Goal: Information Seeking & Learning: Learn about a topic

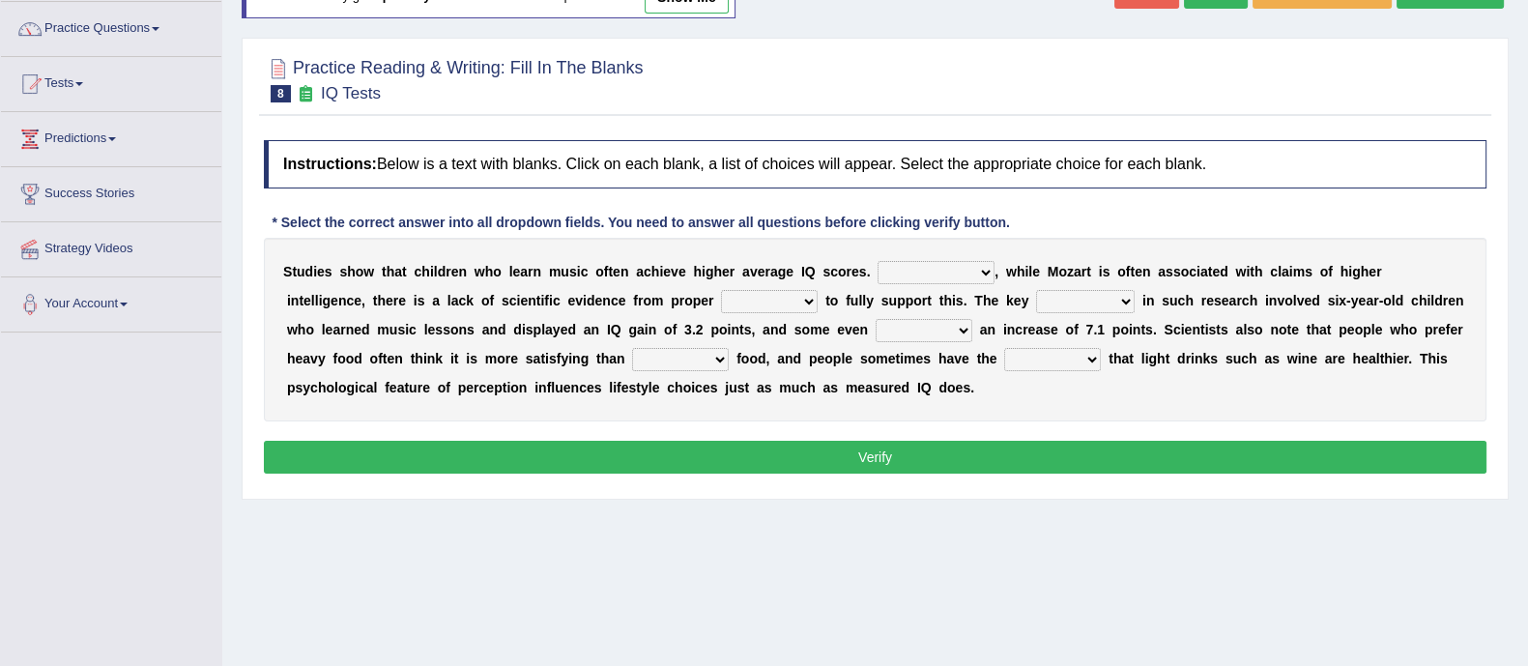
scroll to position [150, 0]
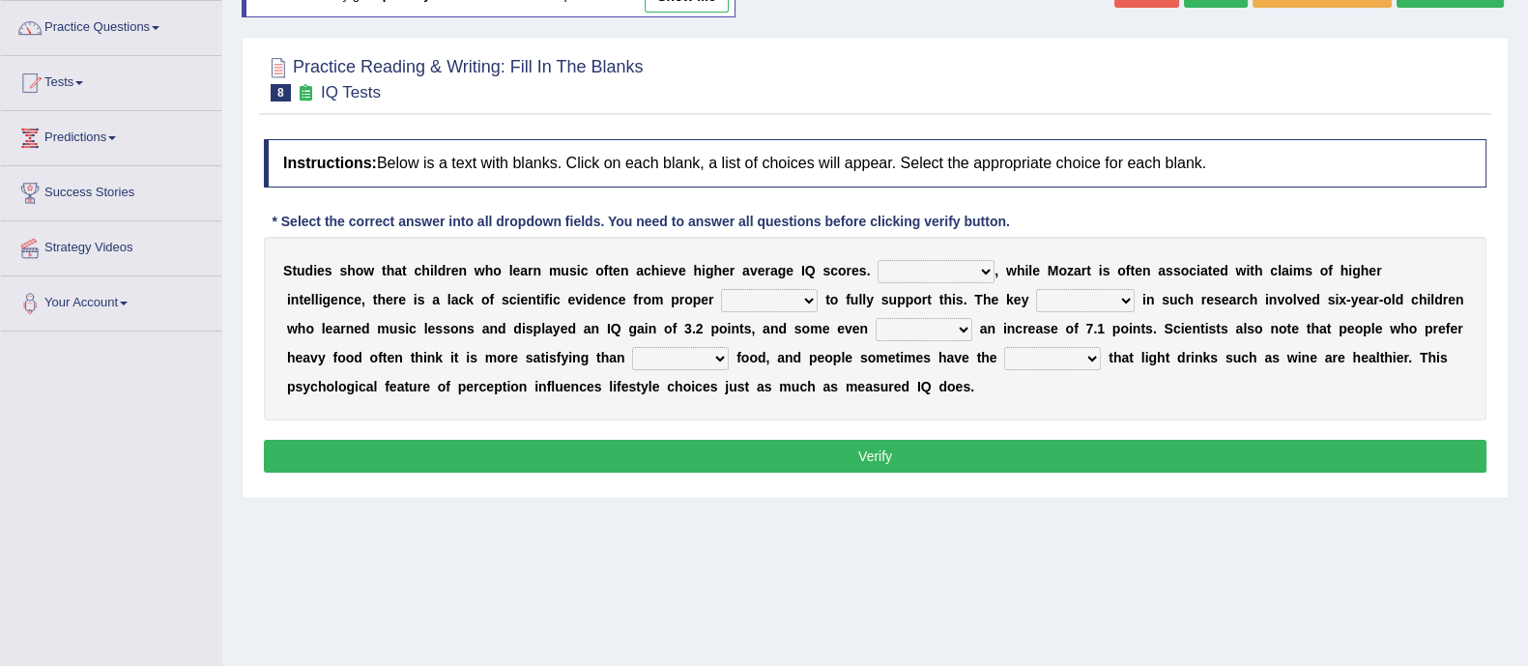
click at [426, 449] on button "Verify" at bounding box center [875, 456] width 1223 height 33
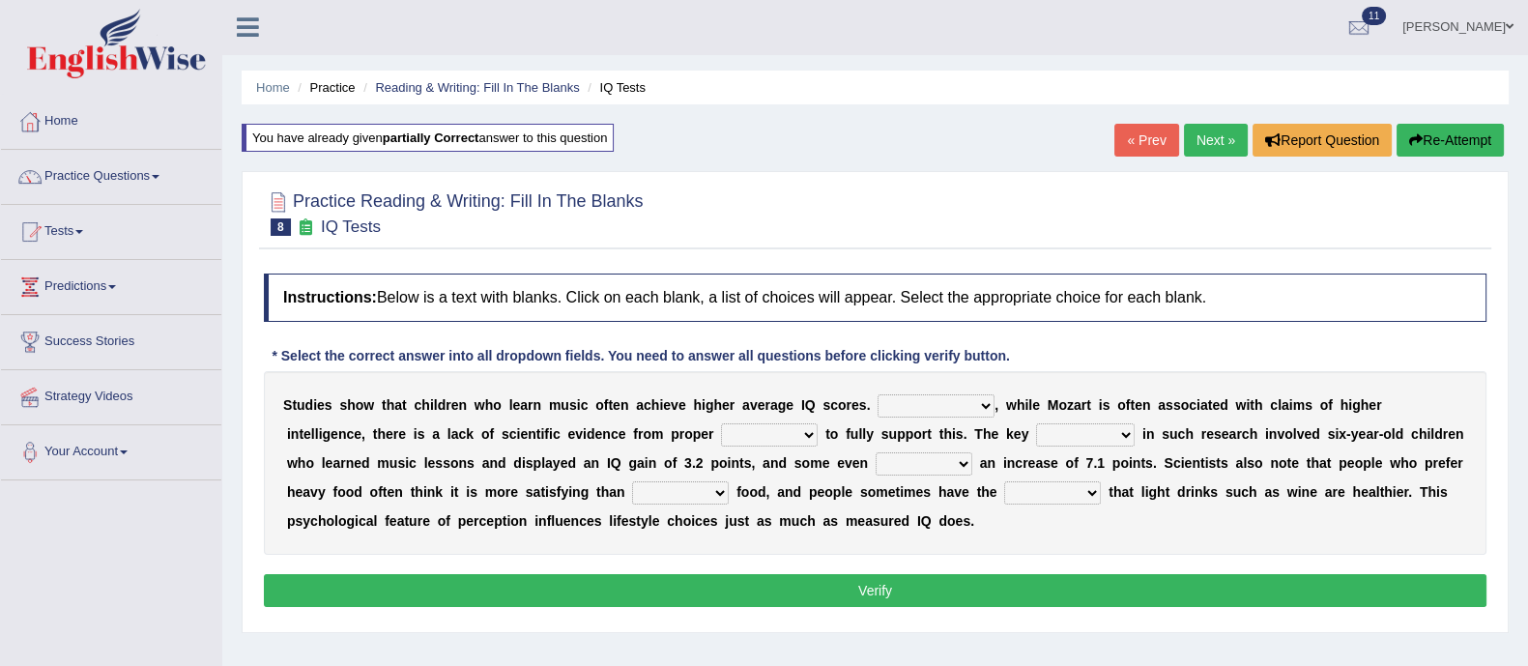
scroll to position [0, 0]
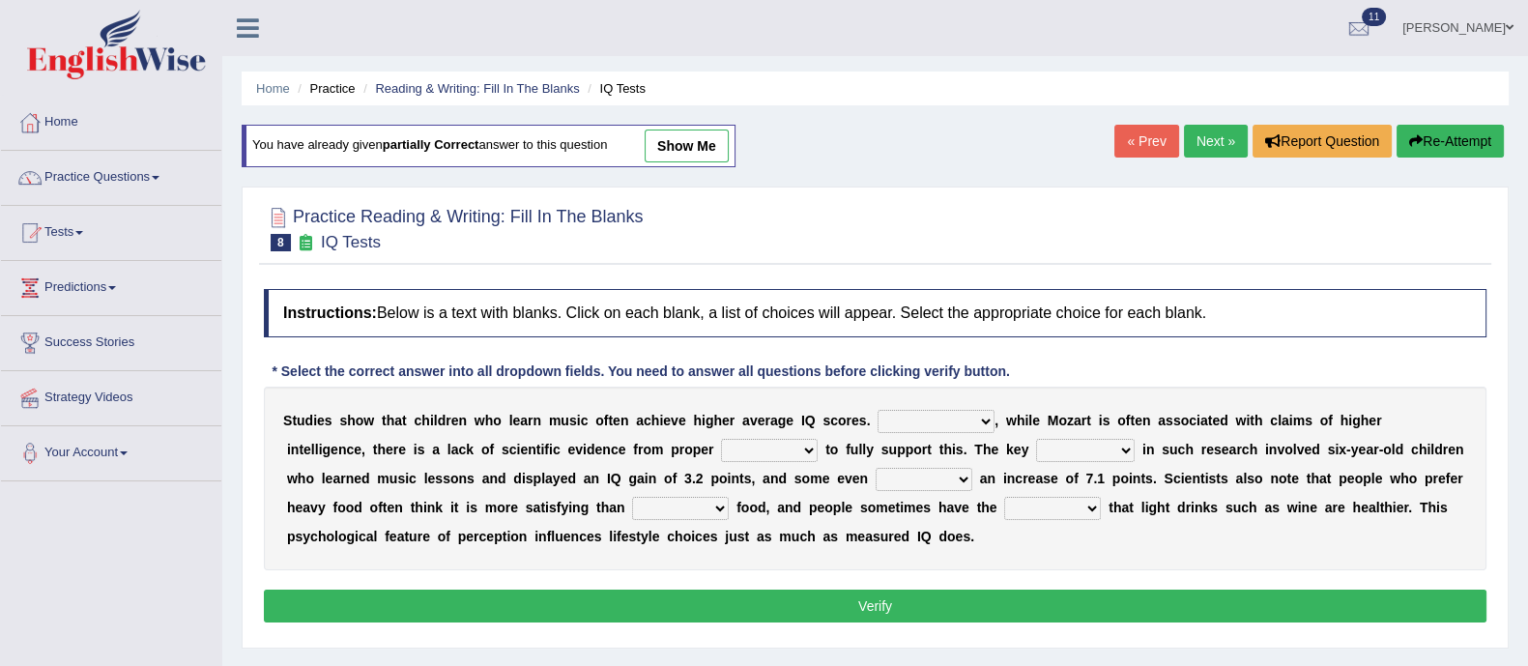
click at [1462, 141] on button "Re-Attempt" at bounding box center [1450, 141] width 107 height 33
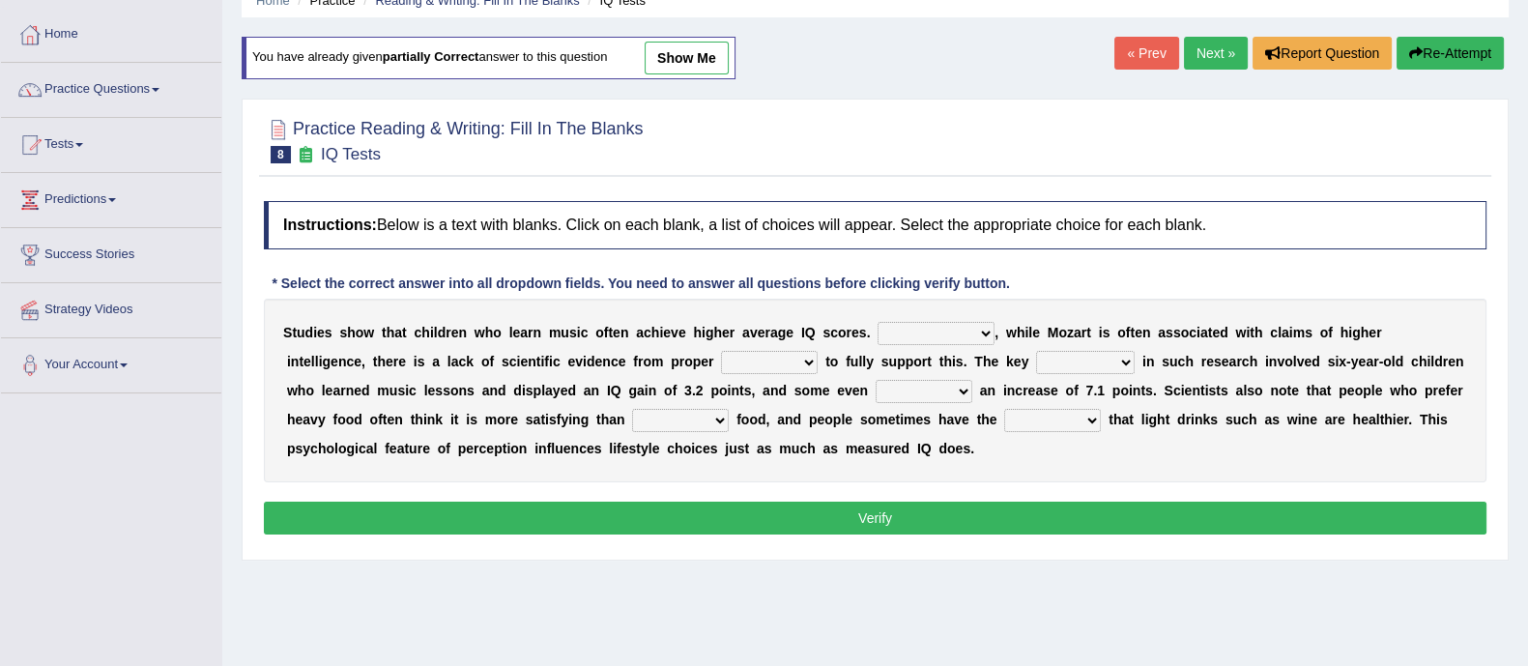
scroll to position [92, 0]
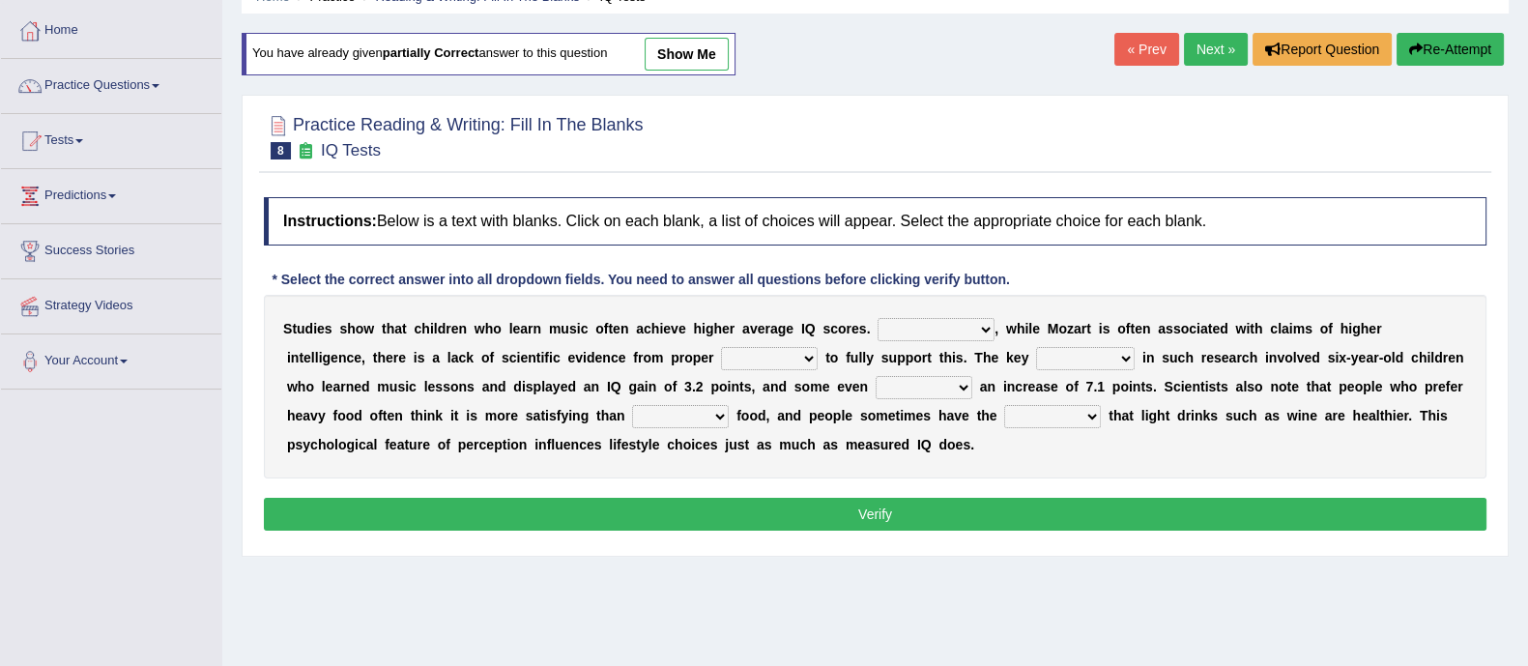
click at [938, 333] on select "However Therefore Consequently While" at bounding box center [936, 329] width 117 height 23
select select "However"
click at [878, 318] on select "However Therefore Consequently While" at bounding box center [936, 329] width 117 height 23
click at [788, 365] on select "test tests testing tested" at bounding box center [769, 358] width 97 height 23
select select "test"
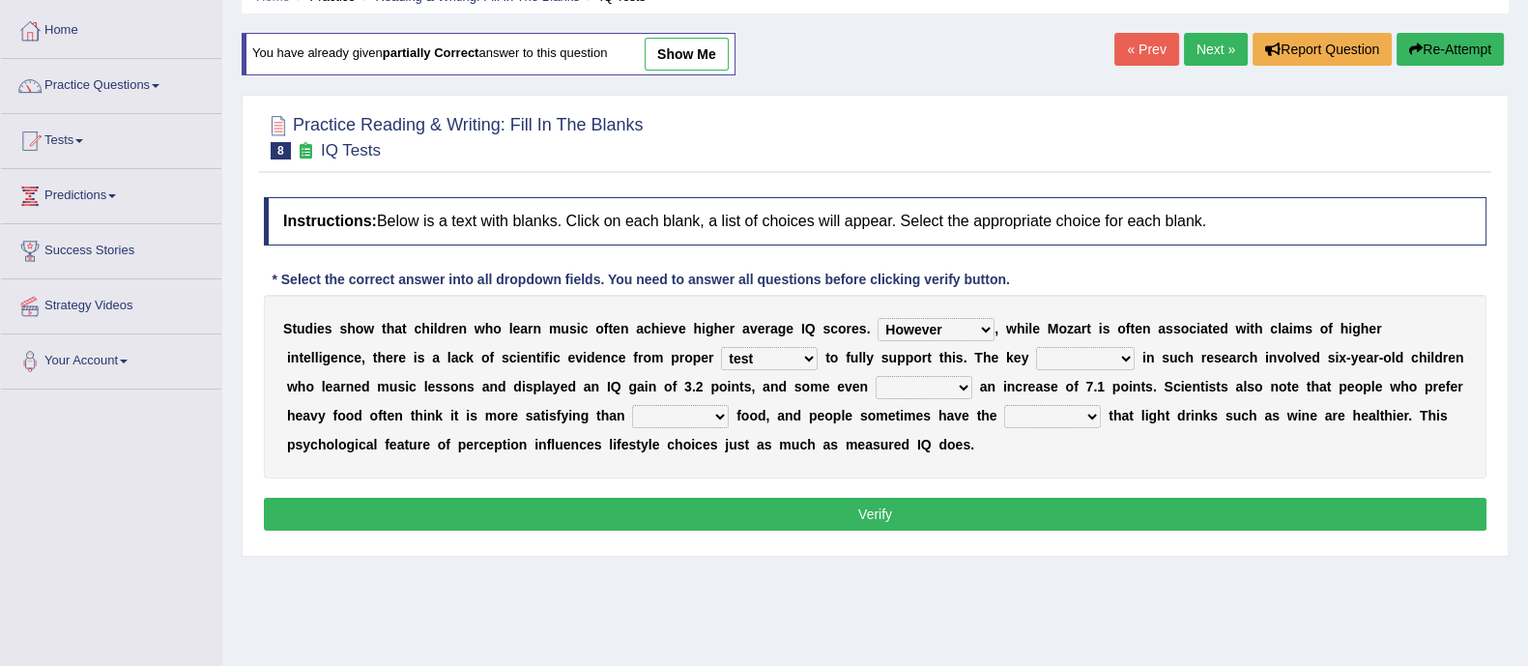
click at [721, 347] on select "test tests testing tested" at bounding box center [769, 358] width 97 height 23
click at [1120, 364] on select "process goal implication odd" at bounding box center [1085, 358] width 99 height 23
select select "goal"
click at [1036, 347] on select "process goal implication odd" at bounding box center [1085, 358] width 99 height 23
click at [937, 384] on select "exhibited taught learned threatened" at bounding box center [924, 387] width 97 height 23
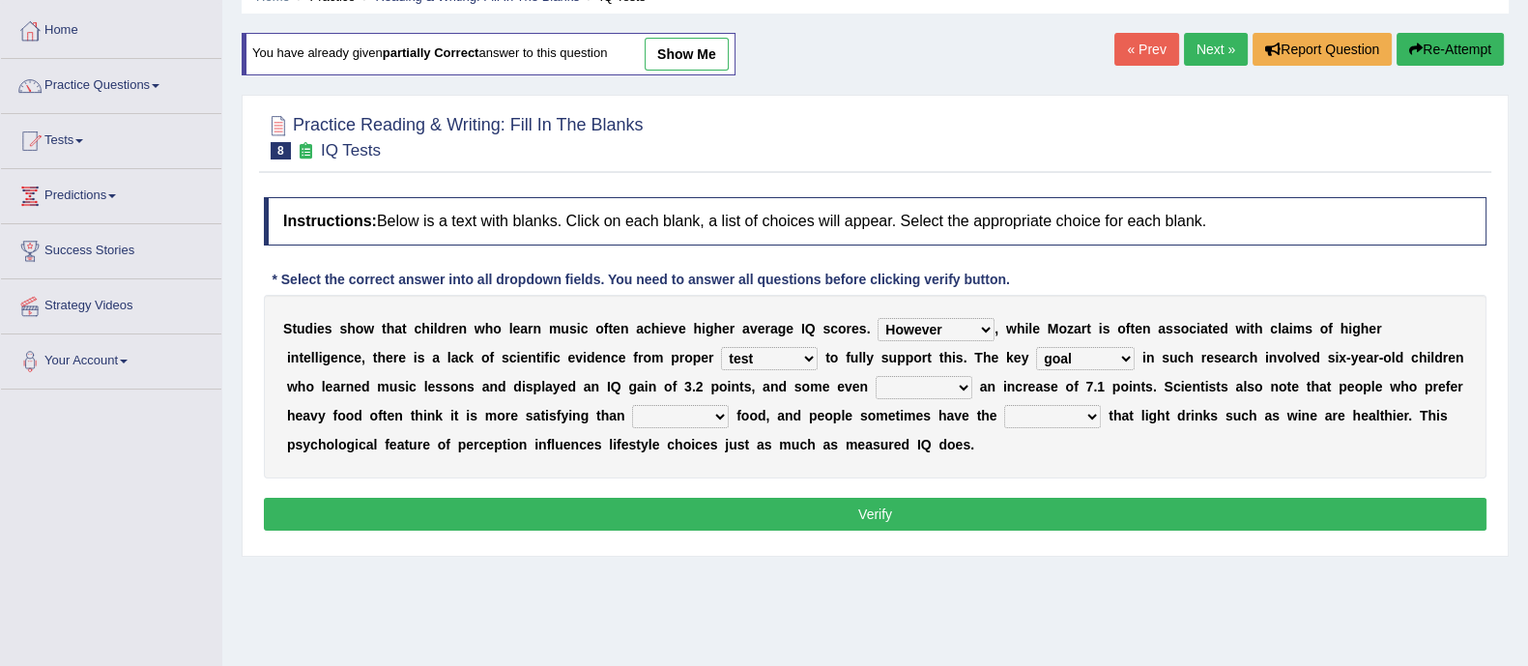
select select "taught"
click at [876, 376] on select "exhibited taught learned threatened" at bounding box center [924, 387] width 97 height 23
click at [679, 422] on select "choosy lighter cushiony spooky" at bounding box center [680, 416] width 97 height 23
select select "lighter"
click at [632, 405] on select "choosy lighter cushiony spooky" at bounding box center [680, 416] width 97 height 23
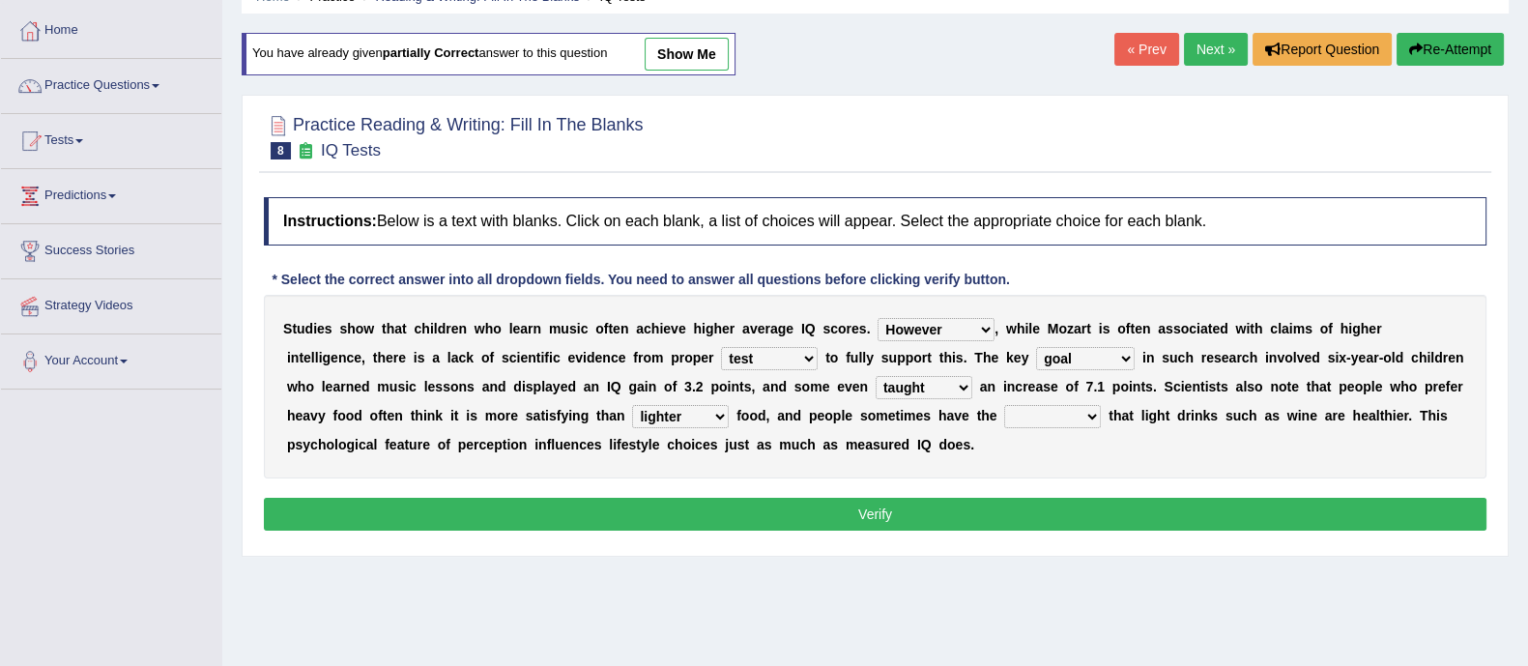
click at [1063, 414] on select "illusion sight anecdote intention" at bounding box center [1052, 416] width 97 height 23
select select "intention"
click at [1004, 405] on select "illusion sight anecdote intention" at bounding box center [1052, 416] width 97 height 23
click at [1041, 510] on button "Verify" at bounding box center [875, 514] width 1223 height 33
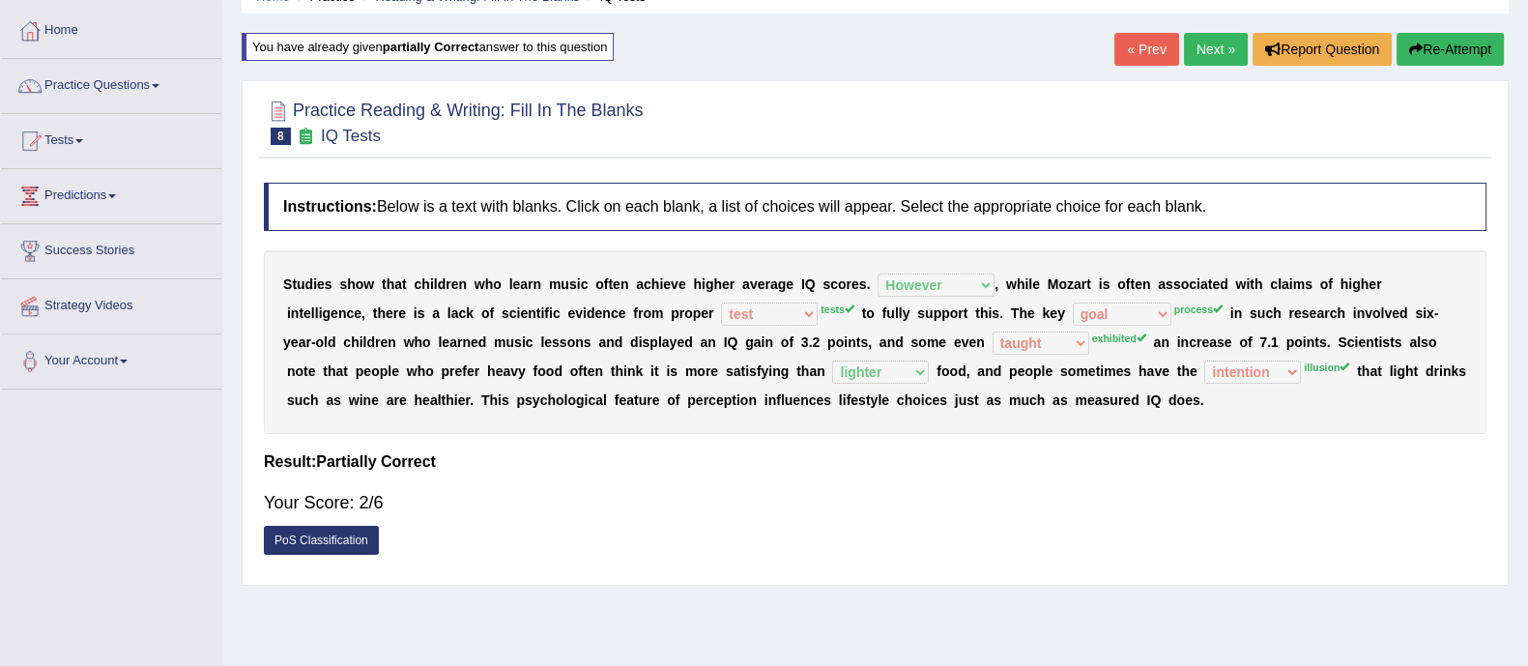
scroll to position [0, 0]
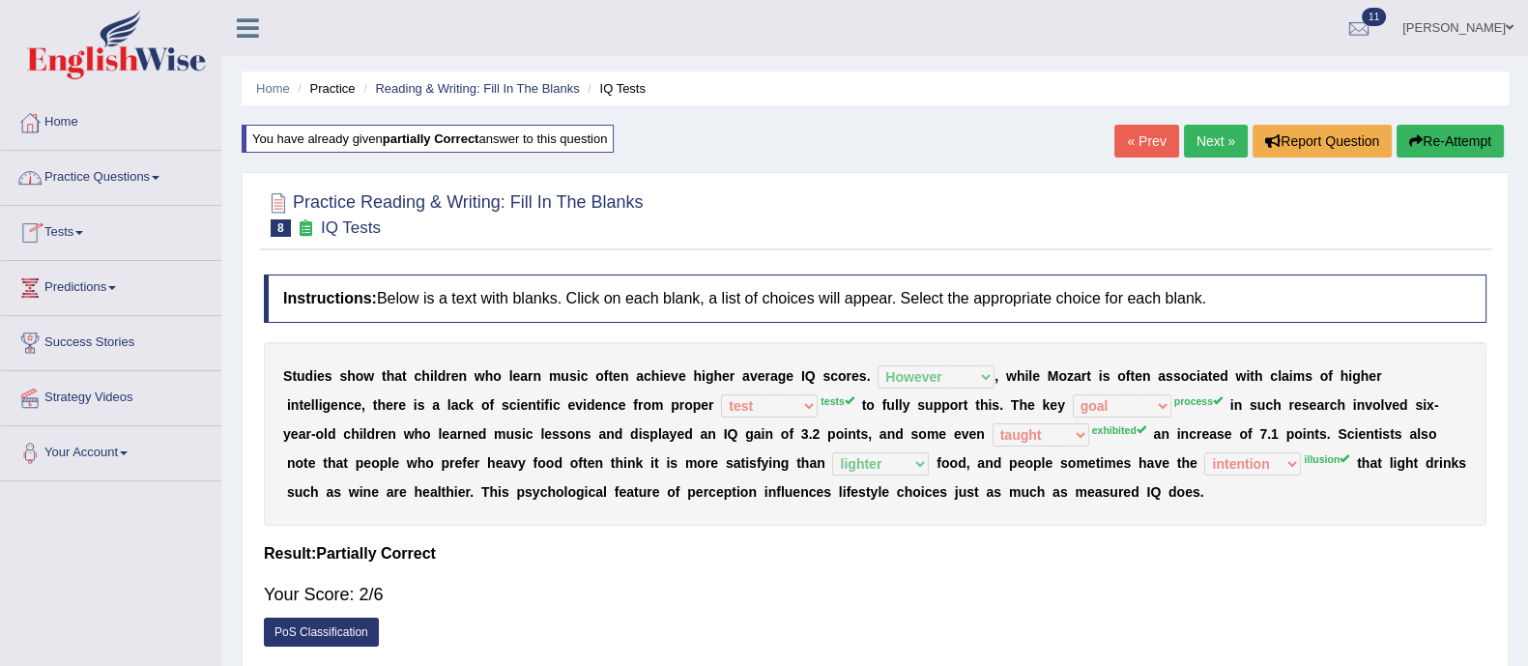
click at [106, 166] on link "Practice Questions" at bounding box center [111, 175] width 220 height 48
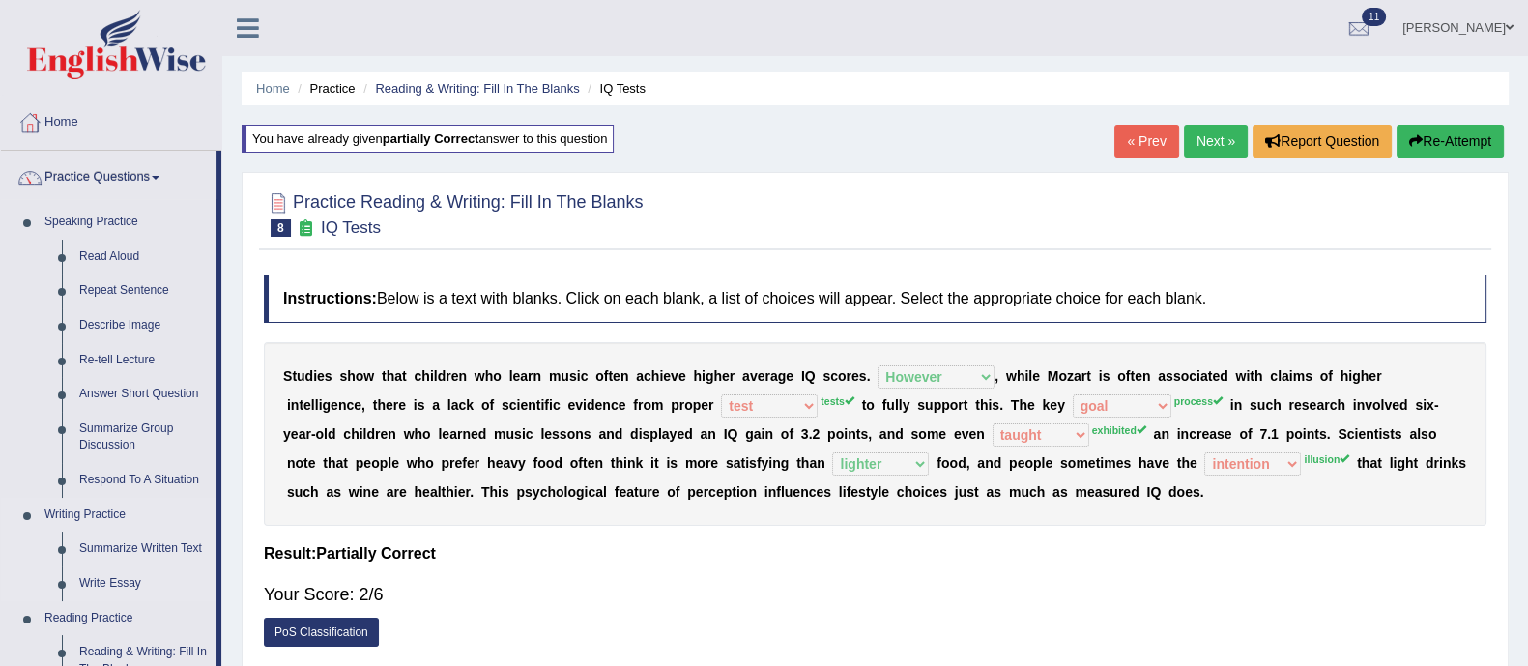
scroll to position [239, 0]
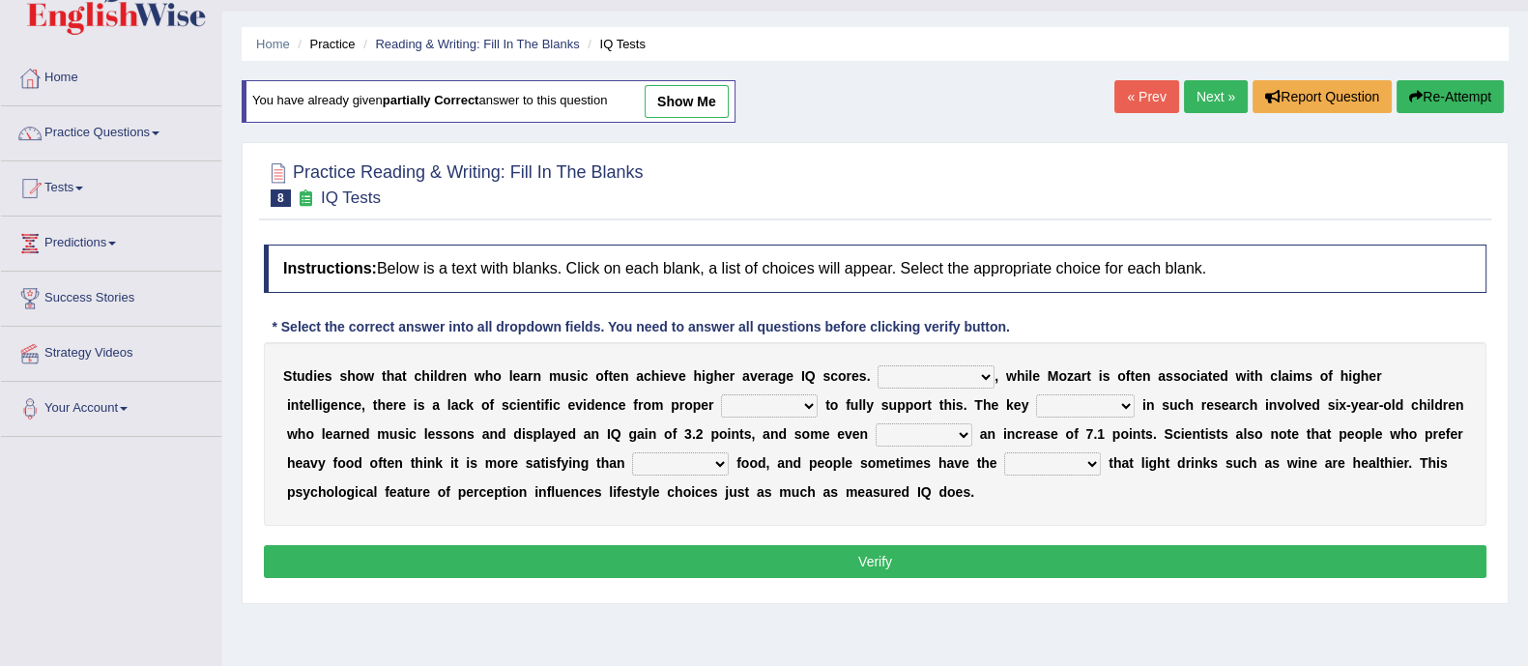
scroll to position [43, 0]
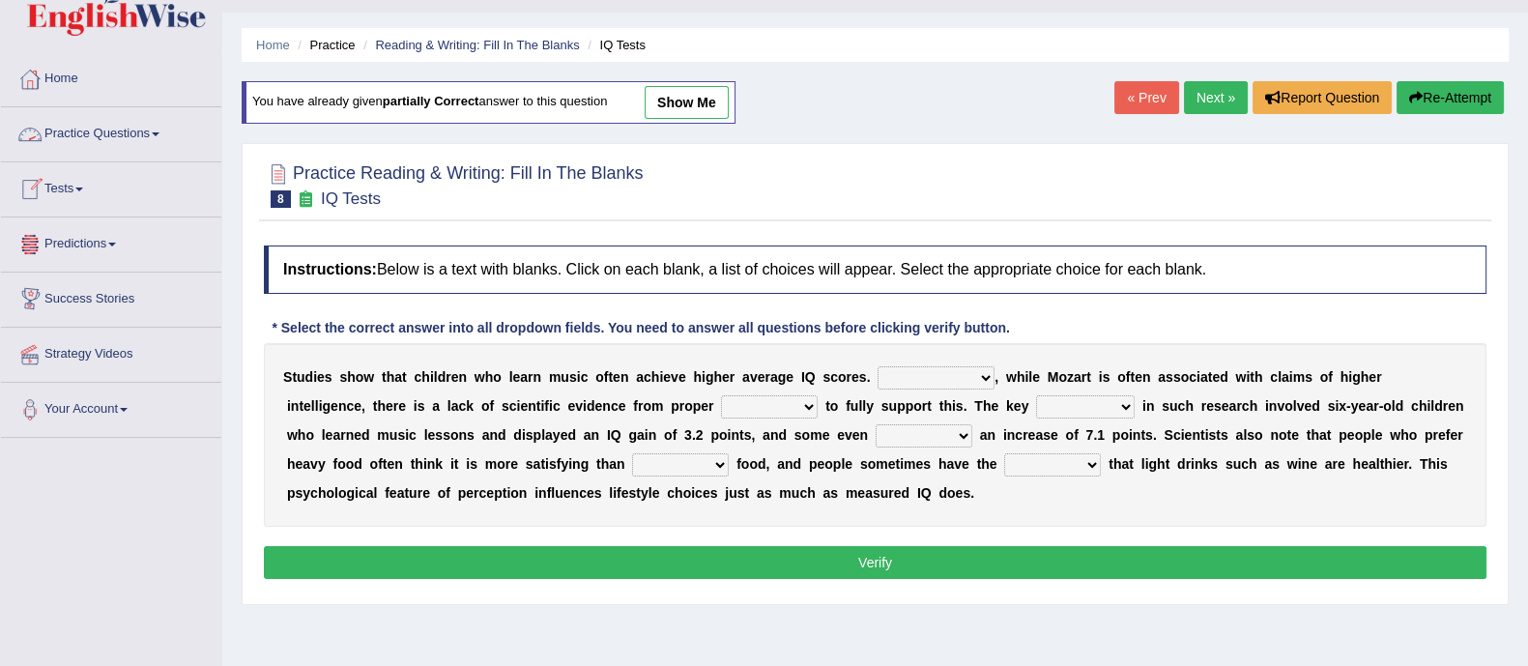
click at [85, 125] on link "Practice Questions" at bounding box center [111, 131] width 220 height 48
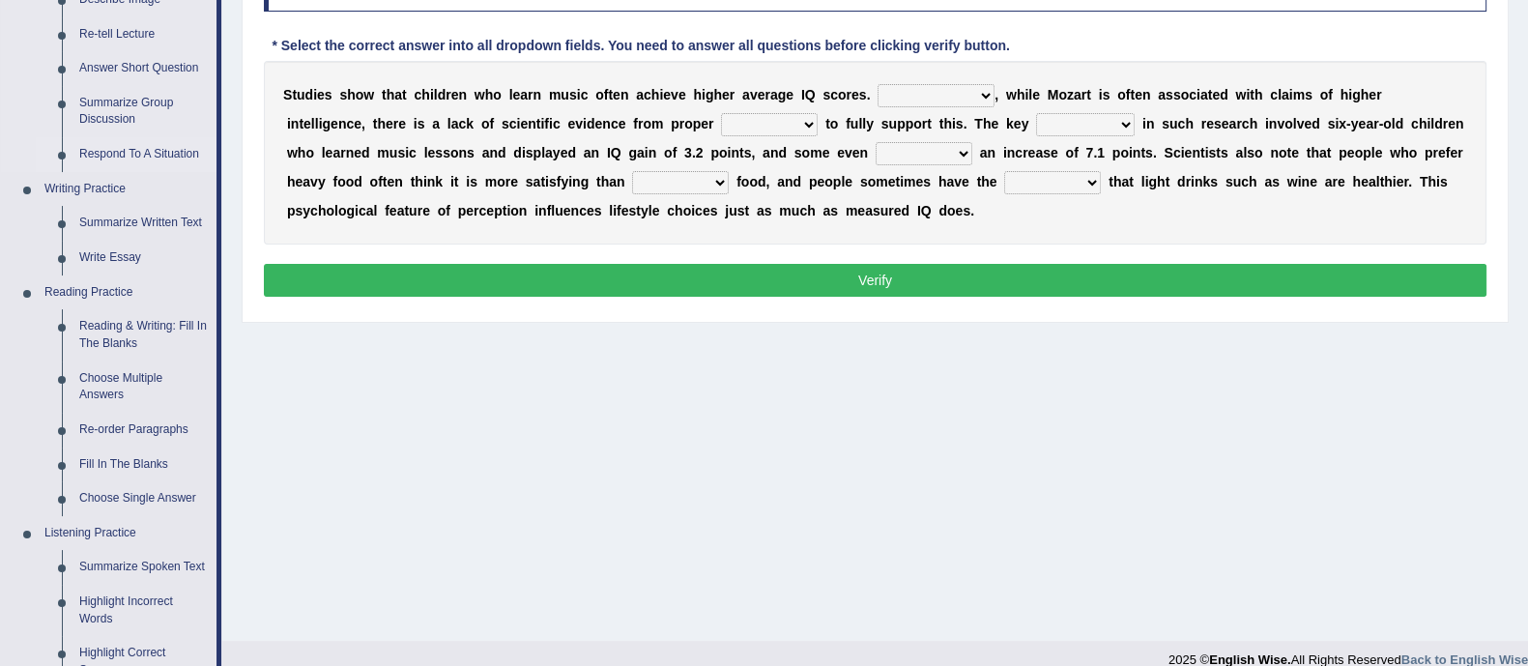
scroll to position [328, 0]
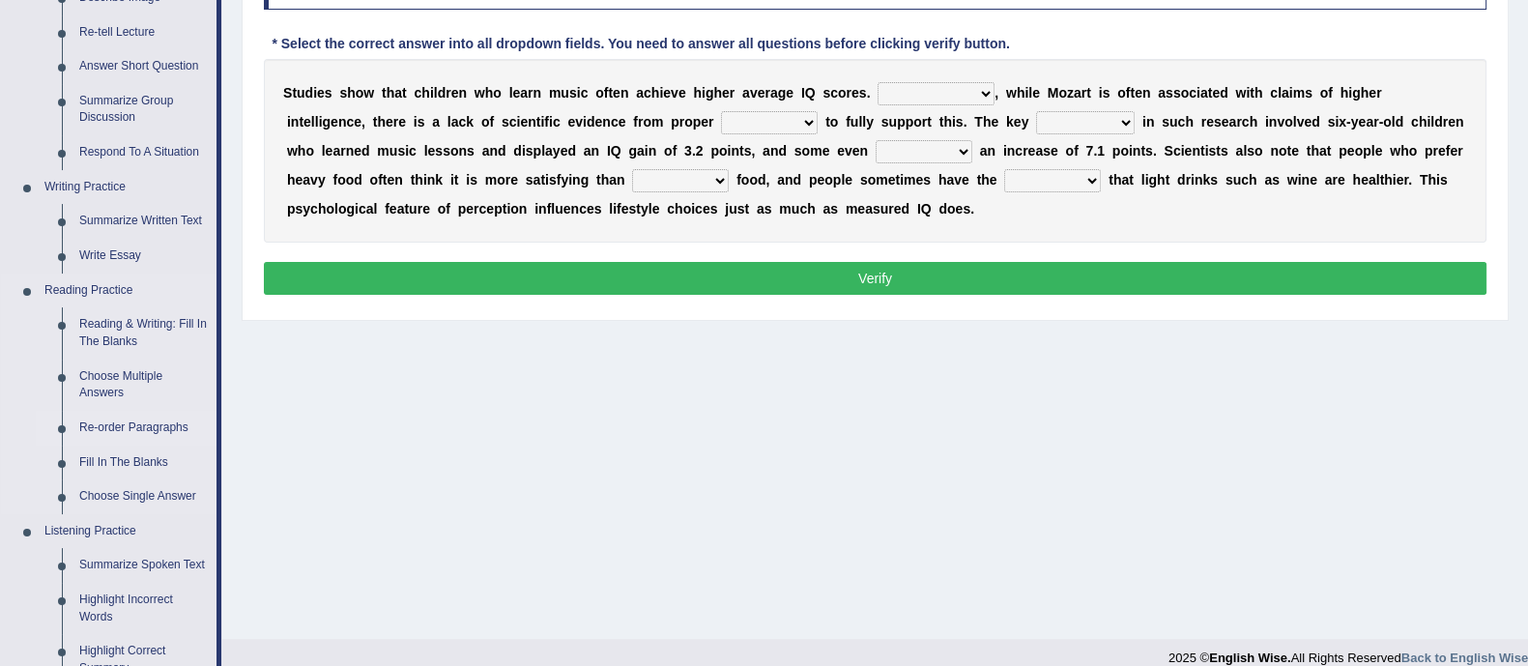
click at [160, 422] on link "Re-order Paragraphs" at bounding box center [144, 428] width 146 height 35
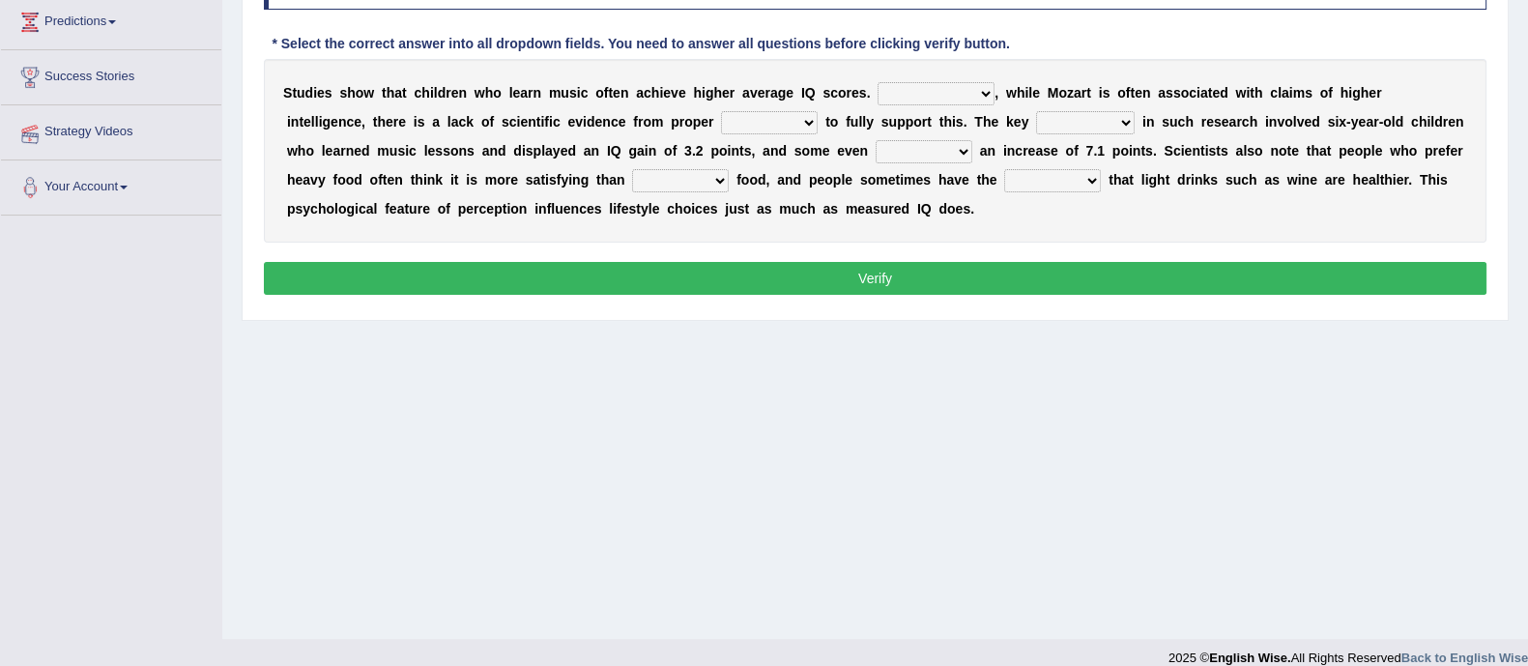
scroll to position [348, 0]
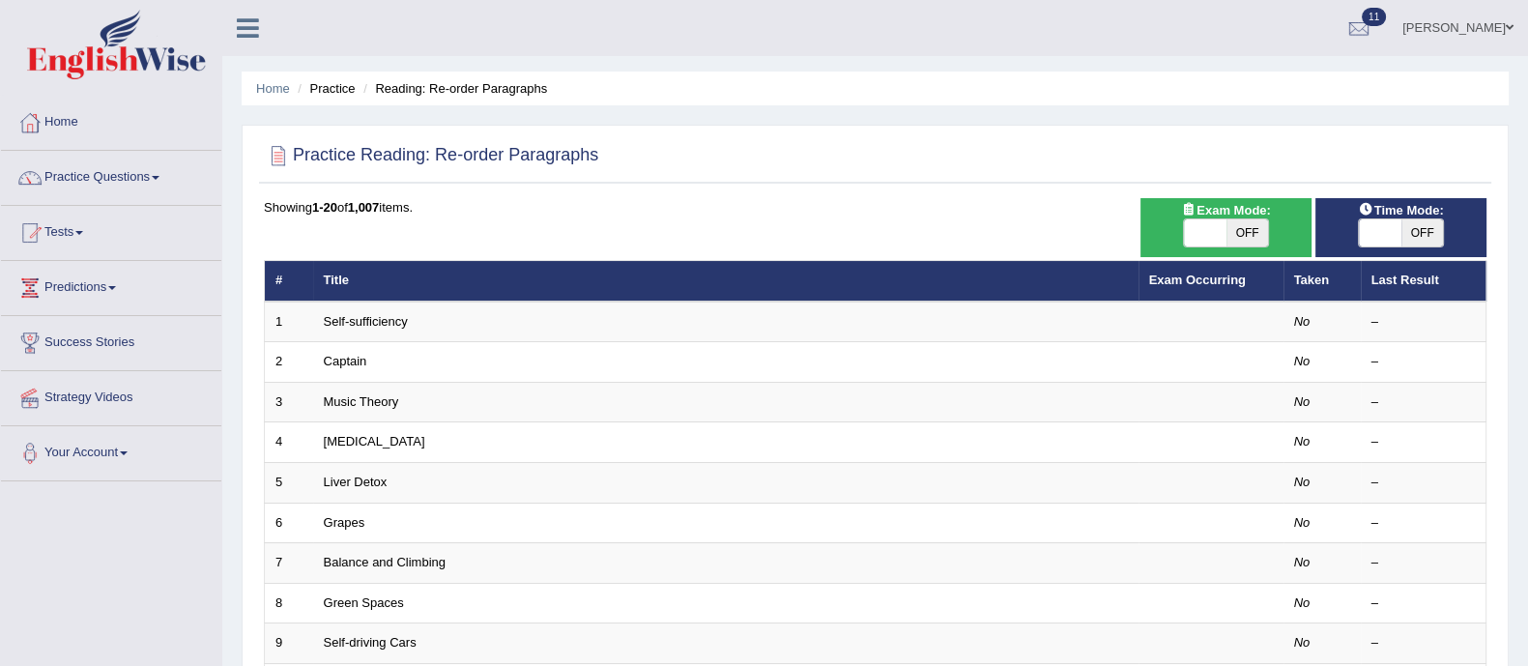
click at [1245, 233] on span "OFF" at bounding box center [1248, 232] width 43 height 27
checkbox input "true"
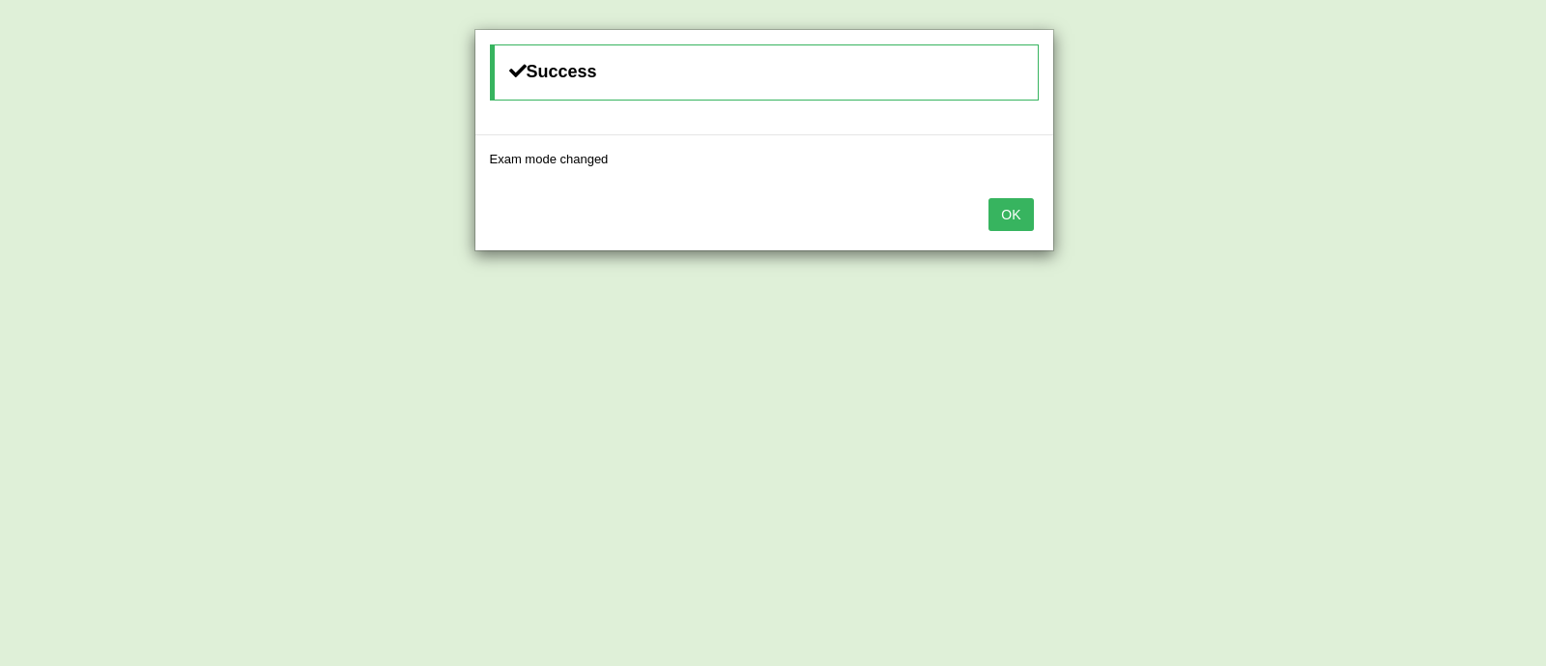
click at [1011, 224] on button "OK" at bounding box center [1011, 214] width 44 height 33
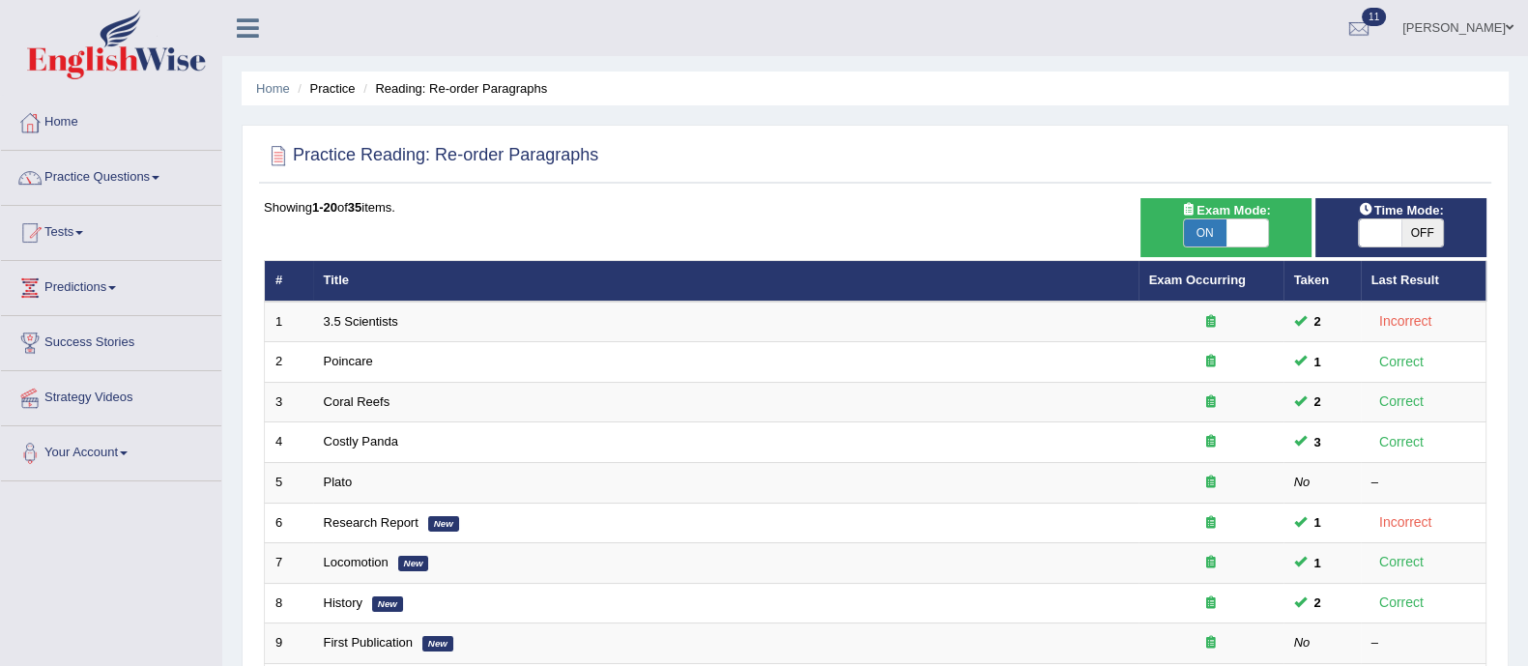
click at [1433, 233] on span "OFF" at bounding box center [1422, 232] width 43 height 27
checkbox input "true"
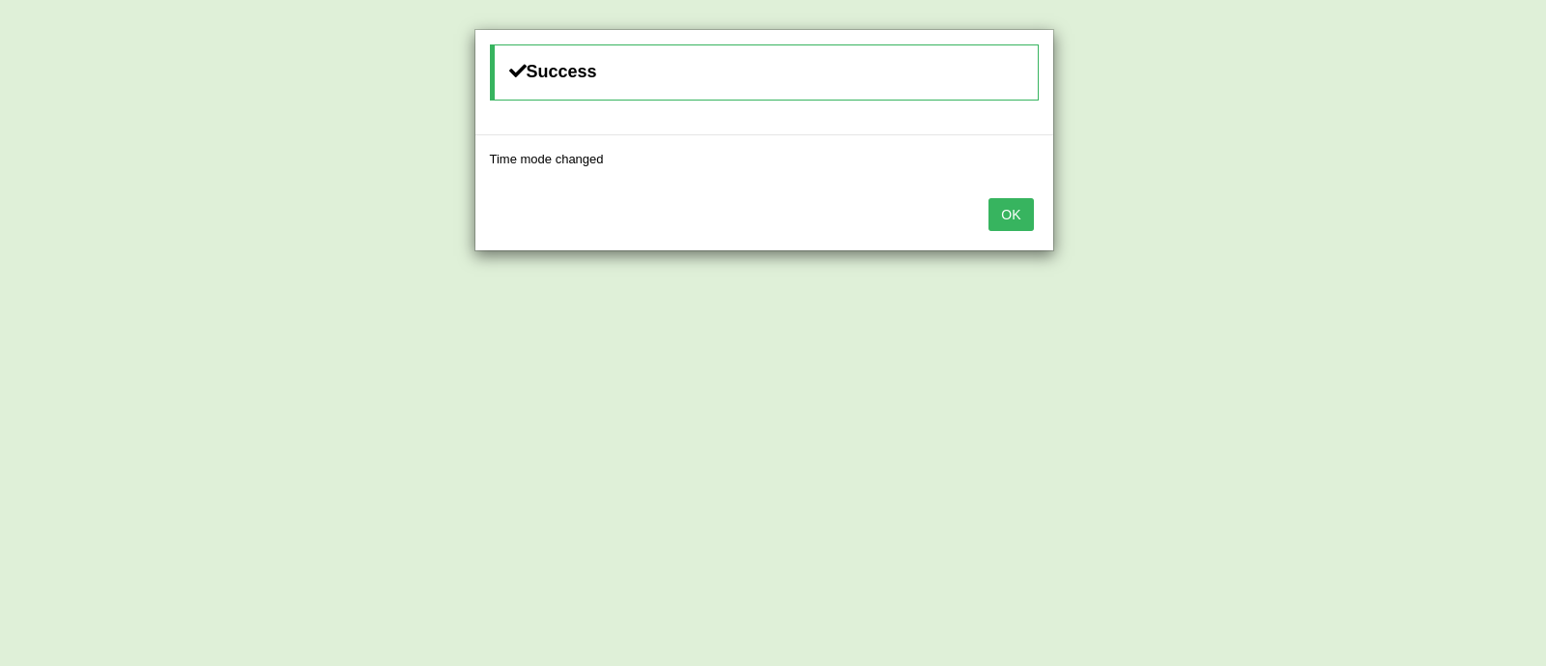
click at [1017, 217] on button "OK" at bounding box center [1011, 214] width 44 height 33
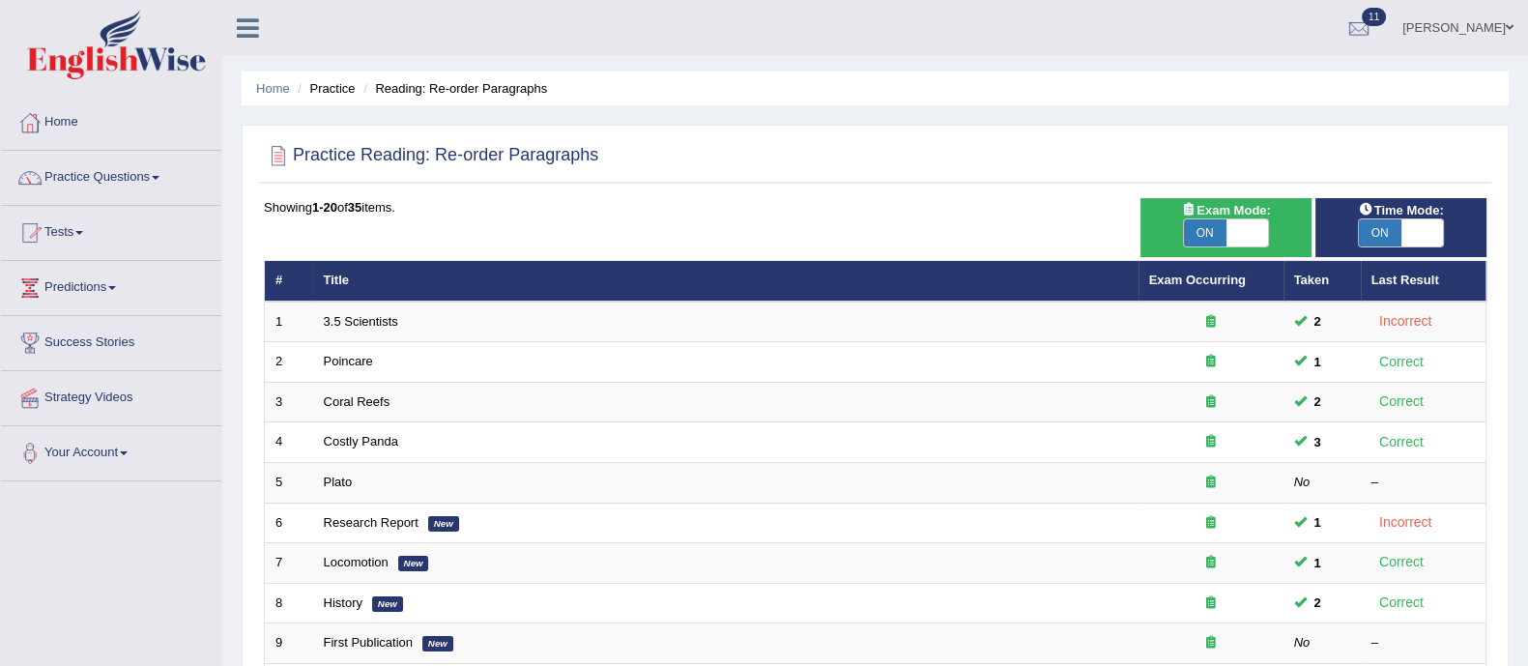
scroll to position [609, 0]
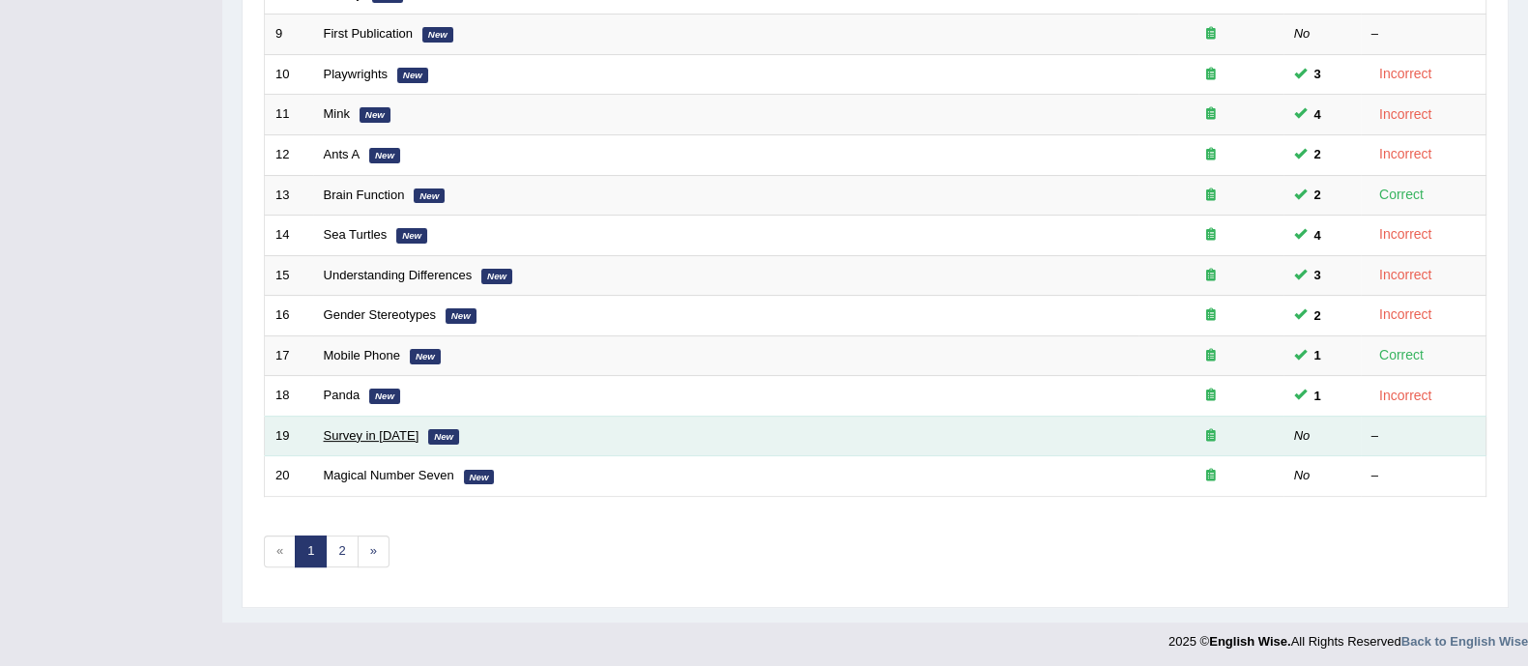
click at [405, 428] on link "Survey in [DATE]" at bounding box center [372, 435] width 96 height 14
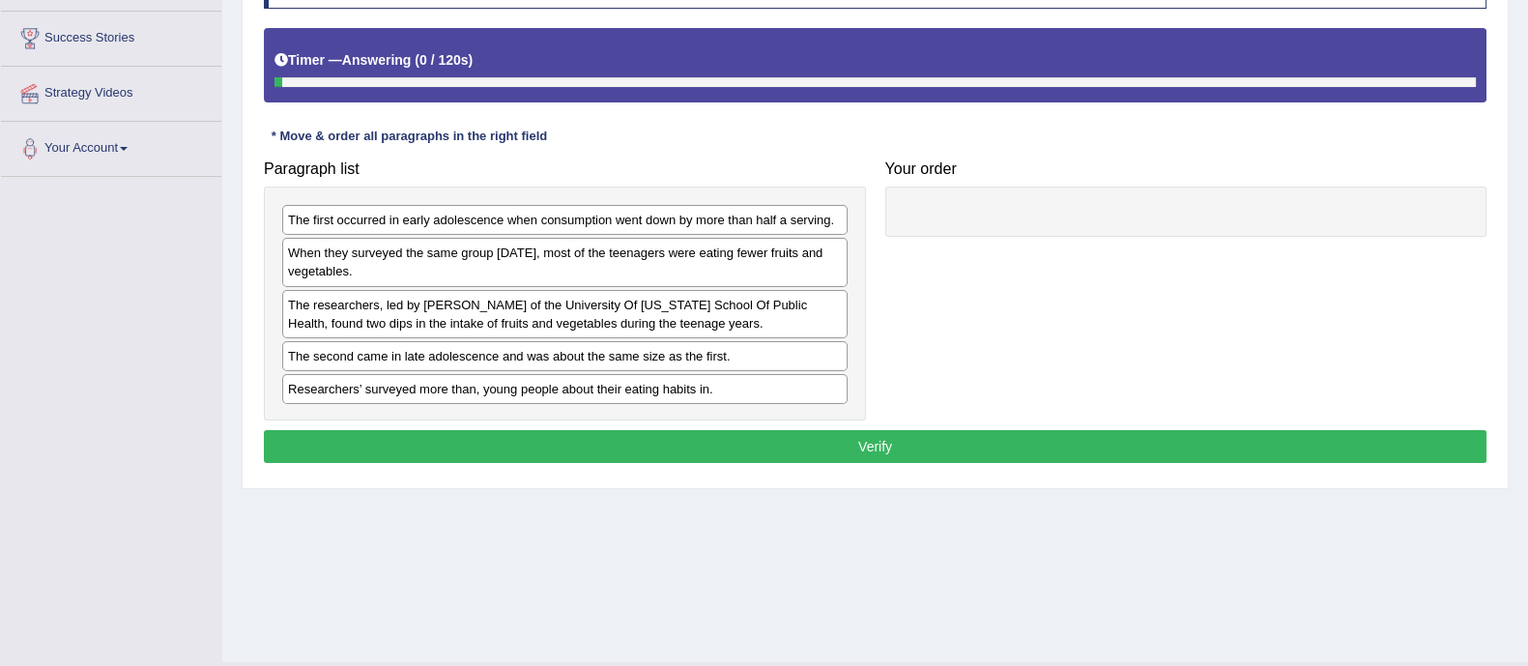
scroll to position [348, 0]
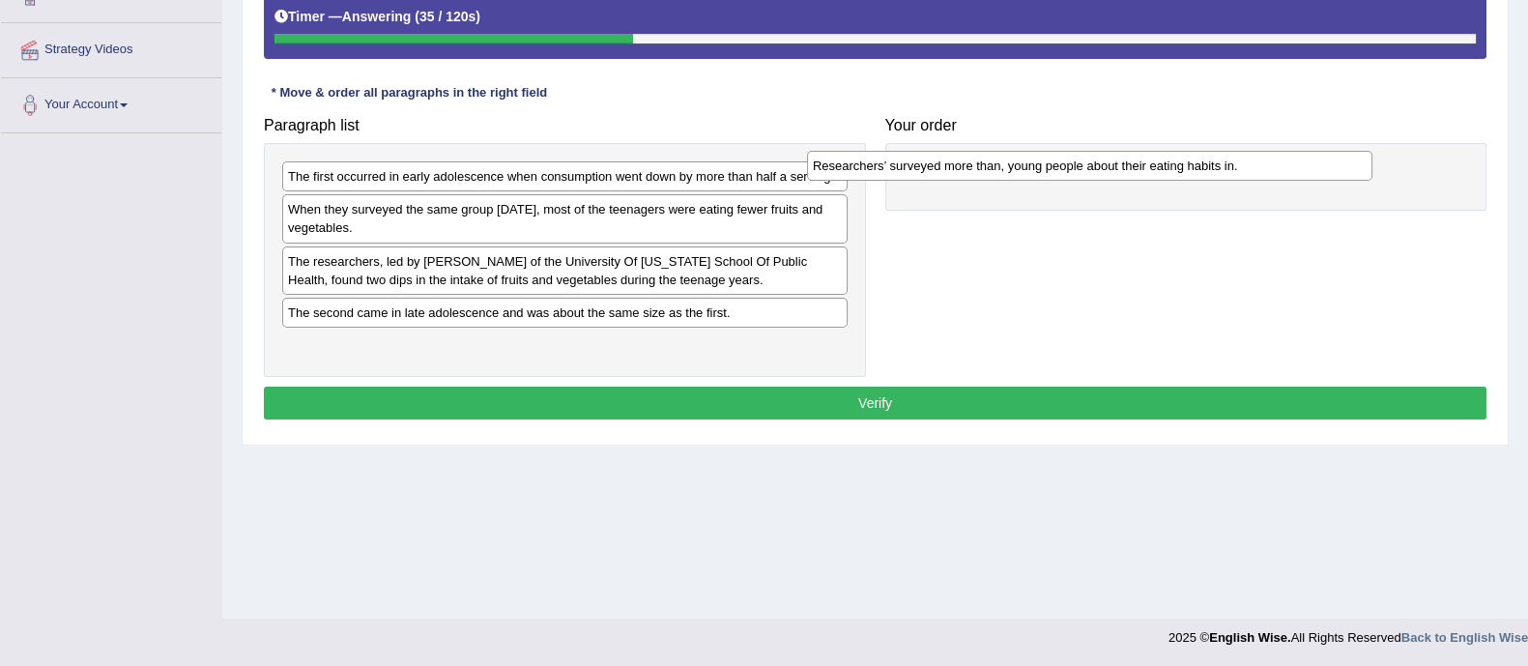
drag, startPoint x: 585, startPoint y: 342, endPoint x: 1110, endPoint y: 163, distance: 554.4
click at [1110, 163] on div "Researchers’ surveyed more than, young people about their eating habits in." at bounding box center [1089, 166] width 565 height 30
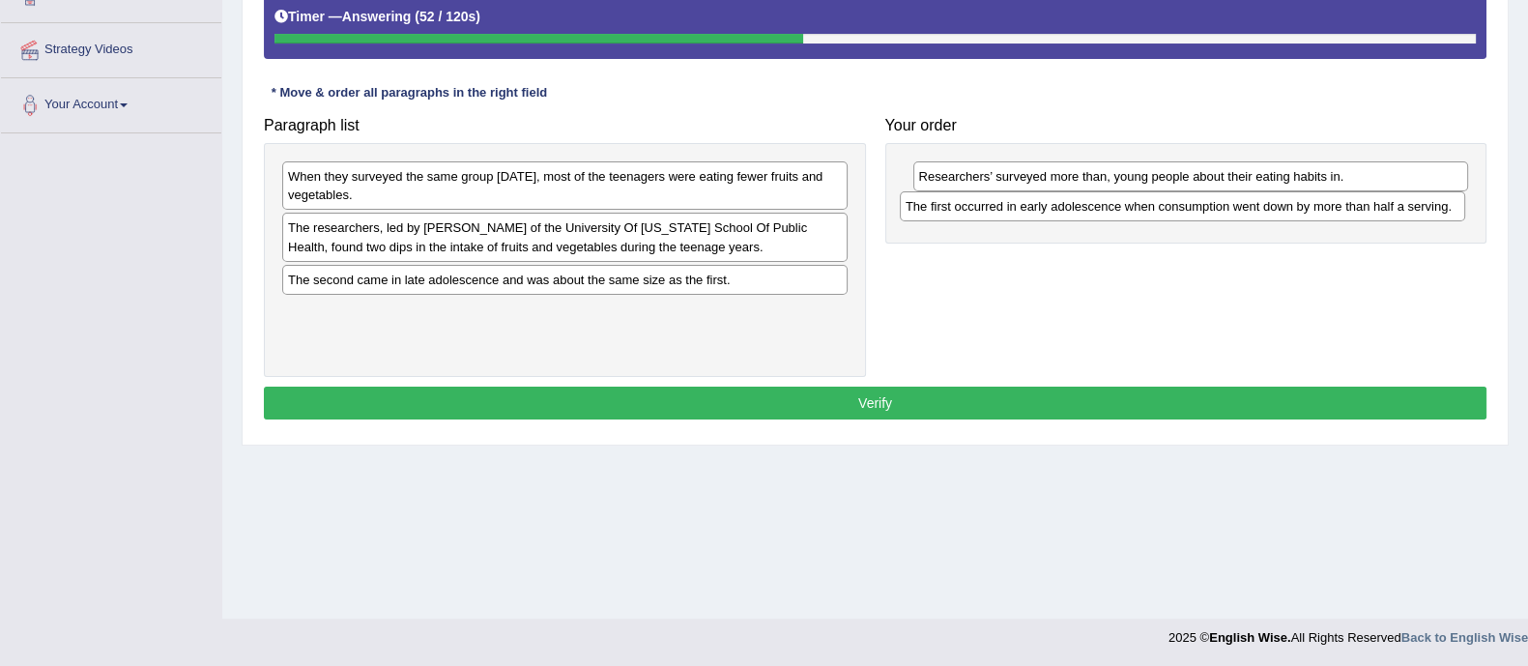
drag, startPoint x: 536, startPoint y: 179, endPoint x: 1154, endPoint y: 209, distance: 618.3
click at [1154, 209] on div "The first occurred in early adolescence when consumption went down by more than…" at bounding box center [1182, 206] width 565 height 30
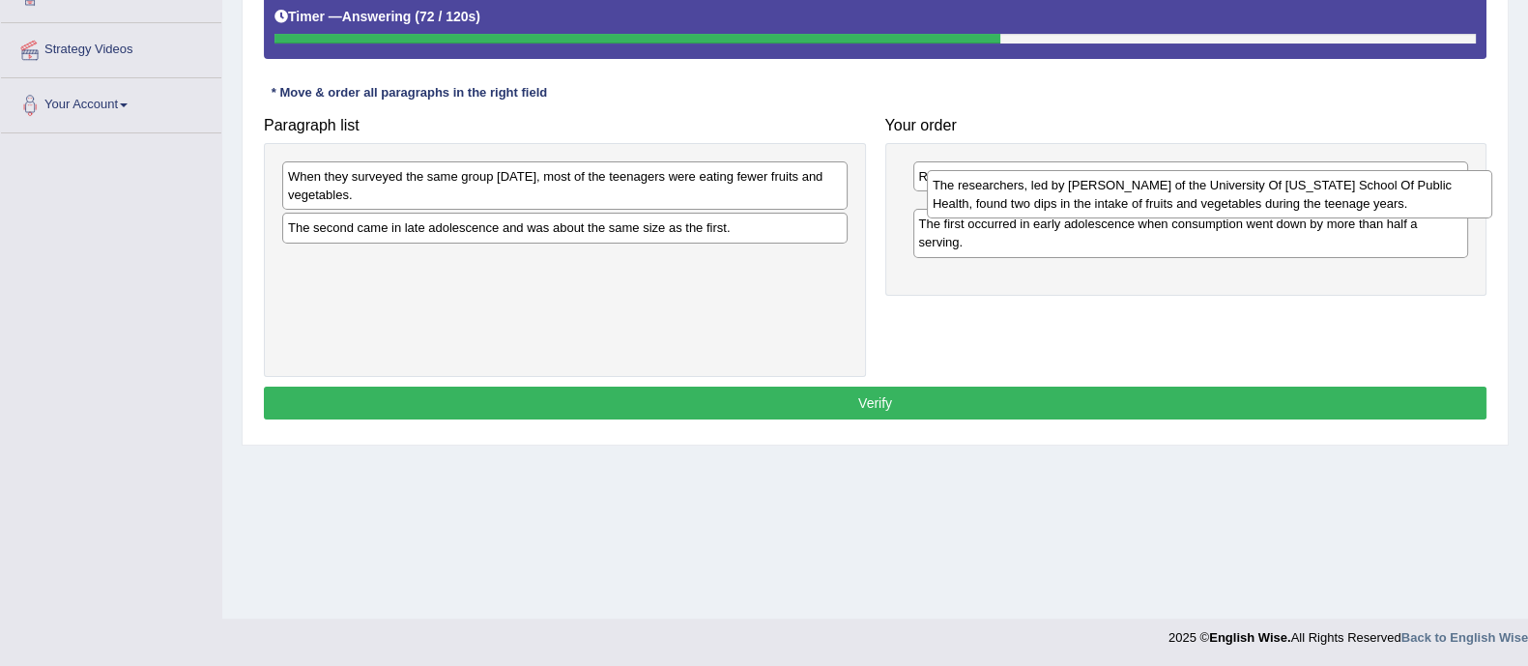
drag, startPoint x: 707, startPoint y: 245, endPoint x: 1352, endPoint y: 202, distance: 646.1
click at [1352, 202] on div "The researchers, led by Nicole I. Larson of the University Of Minnesota School …" at bounding box center [1209, 194] width 565 height 48
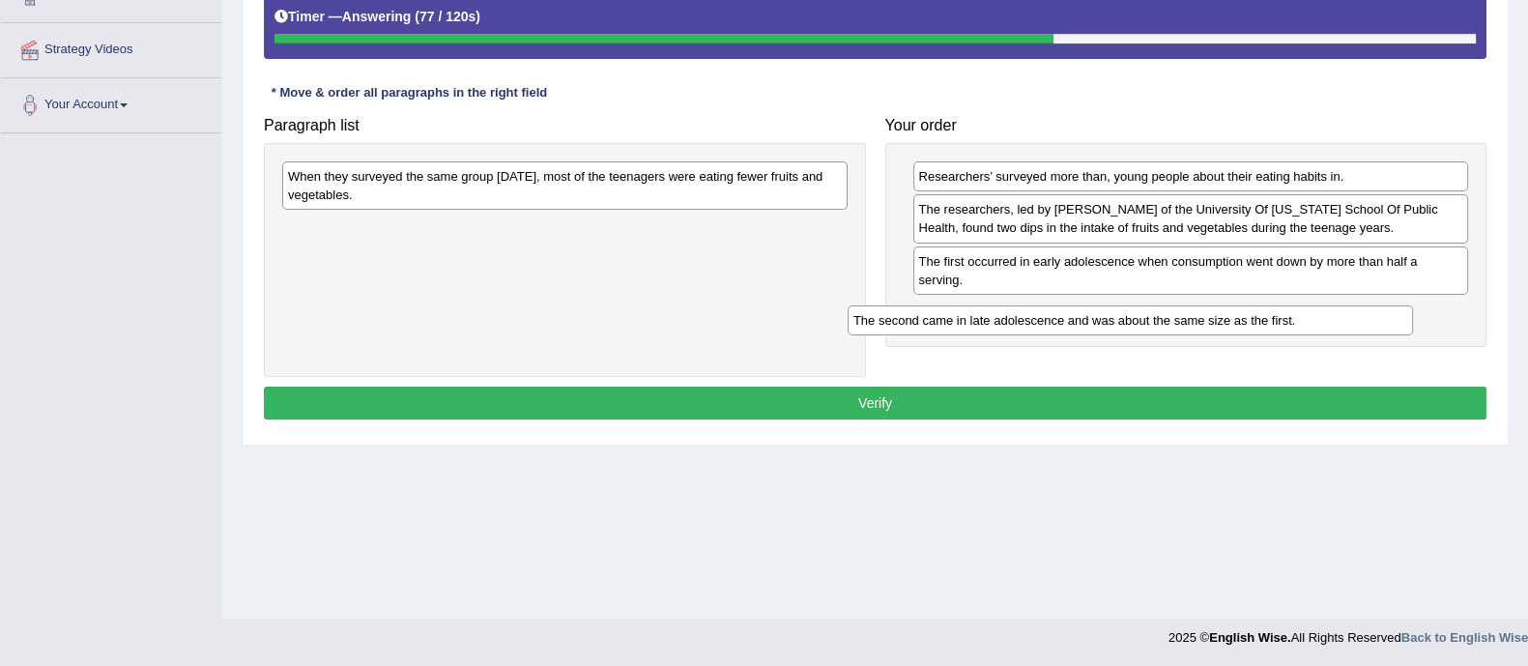
drag, startPoint x: 498, startPoint y: 232, endPoint x: 1065, endPoint y: 326, distance: 575.0
click at [1065, 326] on div "The second came in late adolescence and was about the same size as the first." at bounding box center [1130, 320] width 565 height 30
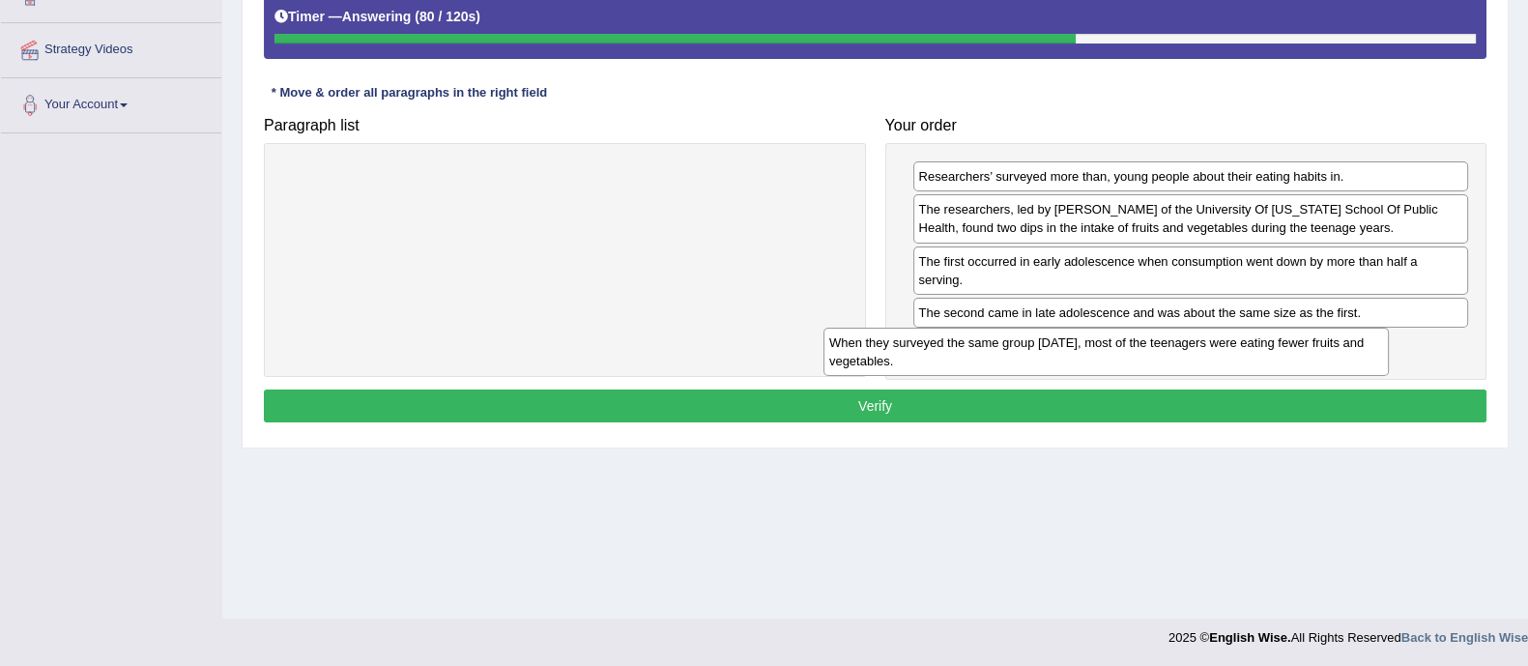
drag, startPoint x: 633, startPoint y: 184, endPoint x: 1174, endPoint y: 350, distance: 566.2
click at [1174, 350] on div "When they surveyed the same group five years later, most of the teenagers were …" at bounding box center [1105, 352] width 565 height 48
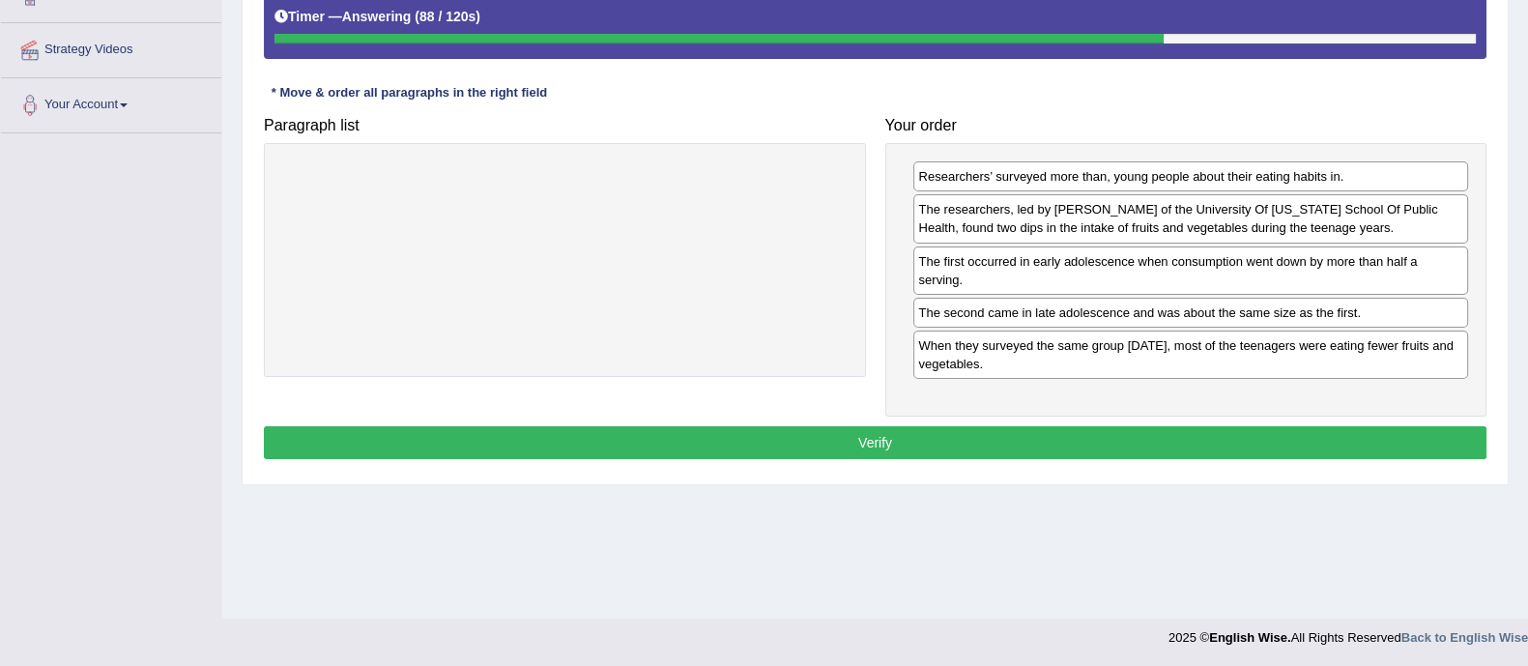
click at [1121, 438] on button "Verify" at bounding box center [875, 442] width 1223 height 33
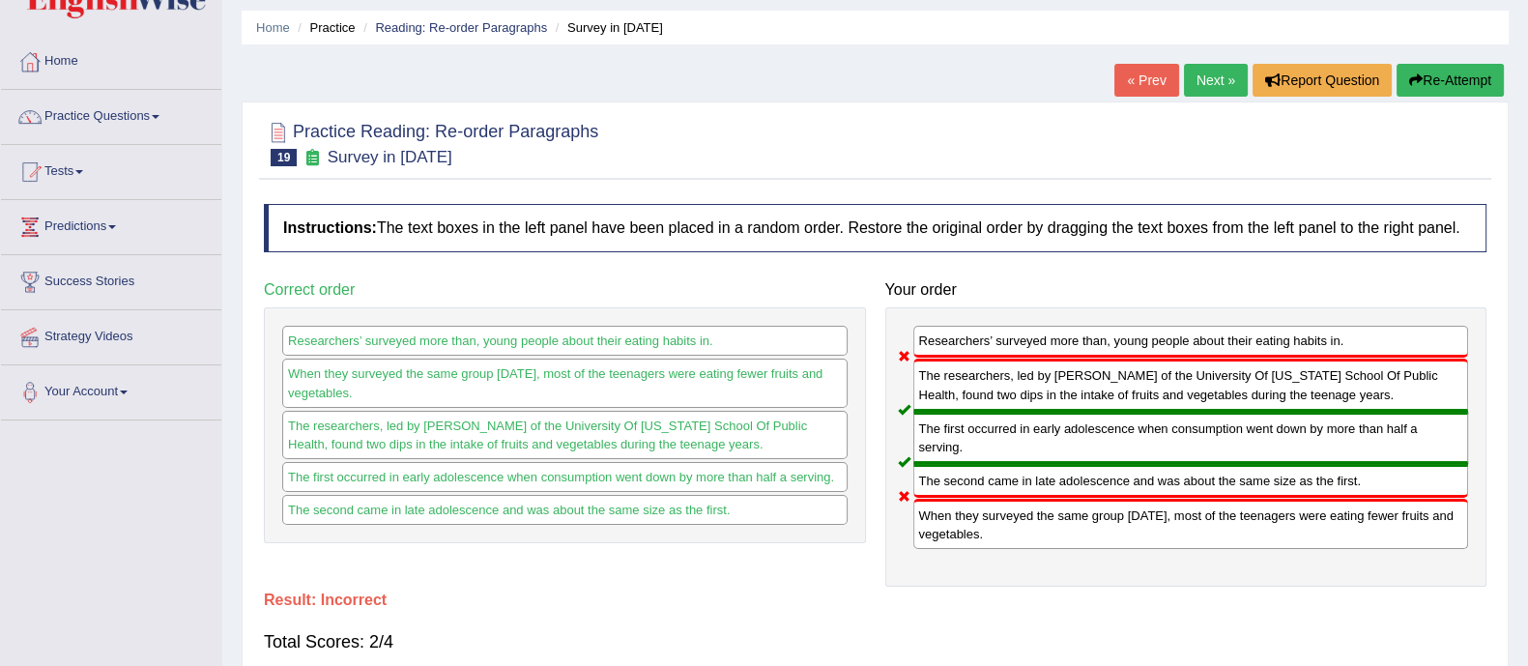
scroll to position [56, 0]
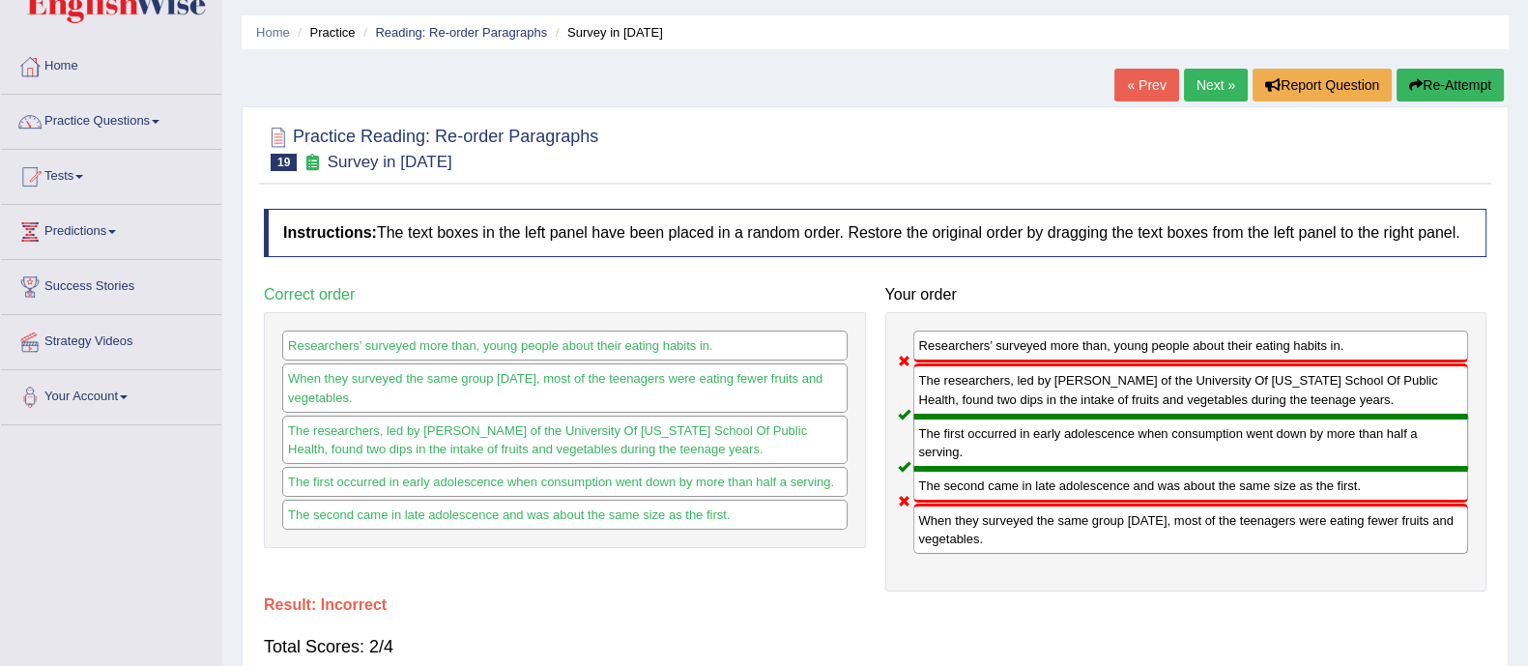
click at [1200, 84] on link "Next »" at bounding box center [1216, 85] width 64 height 33
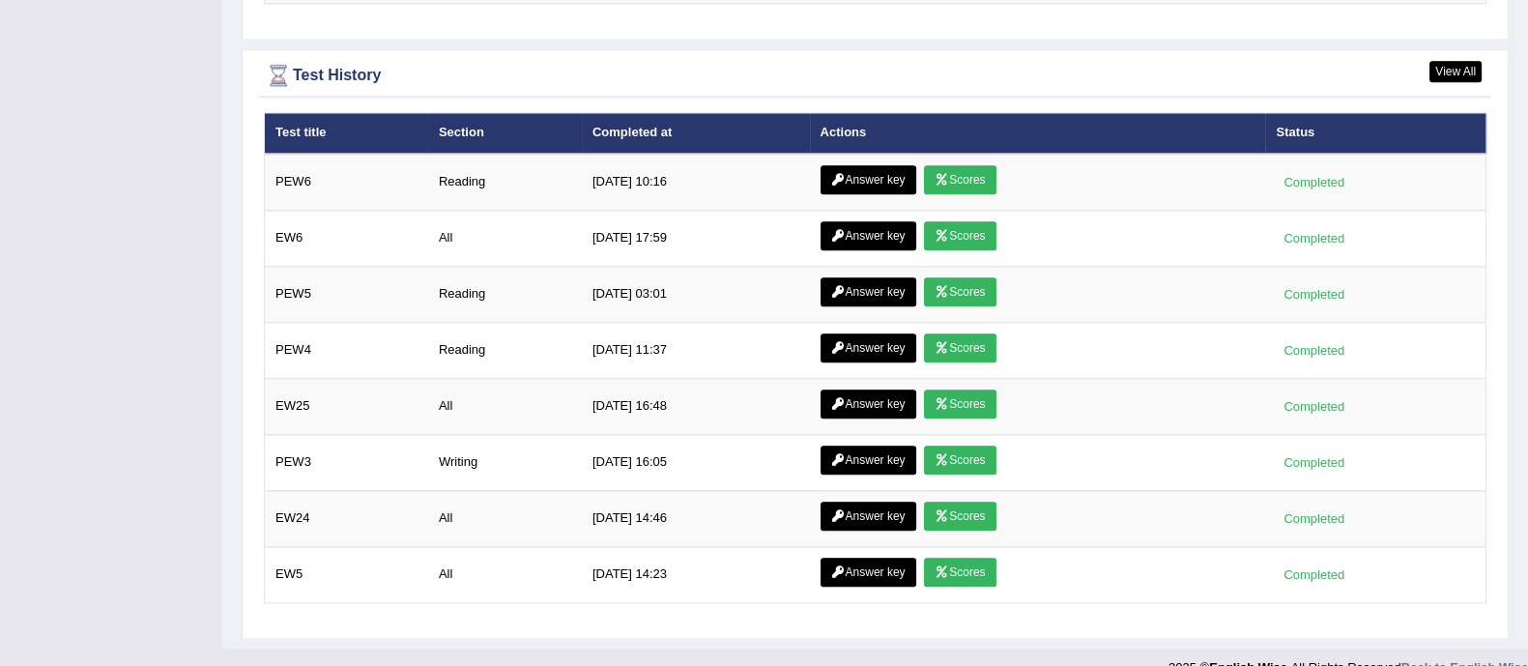
scroll to position [2672, 0]
